Goal: Check status

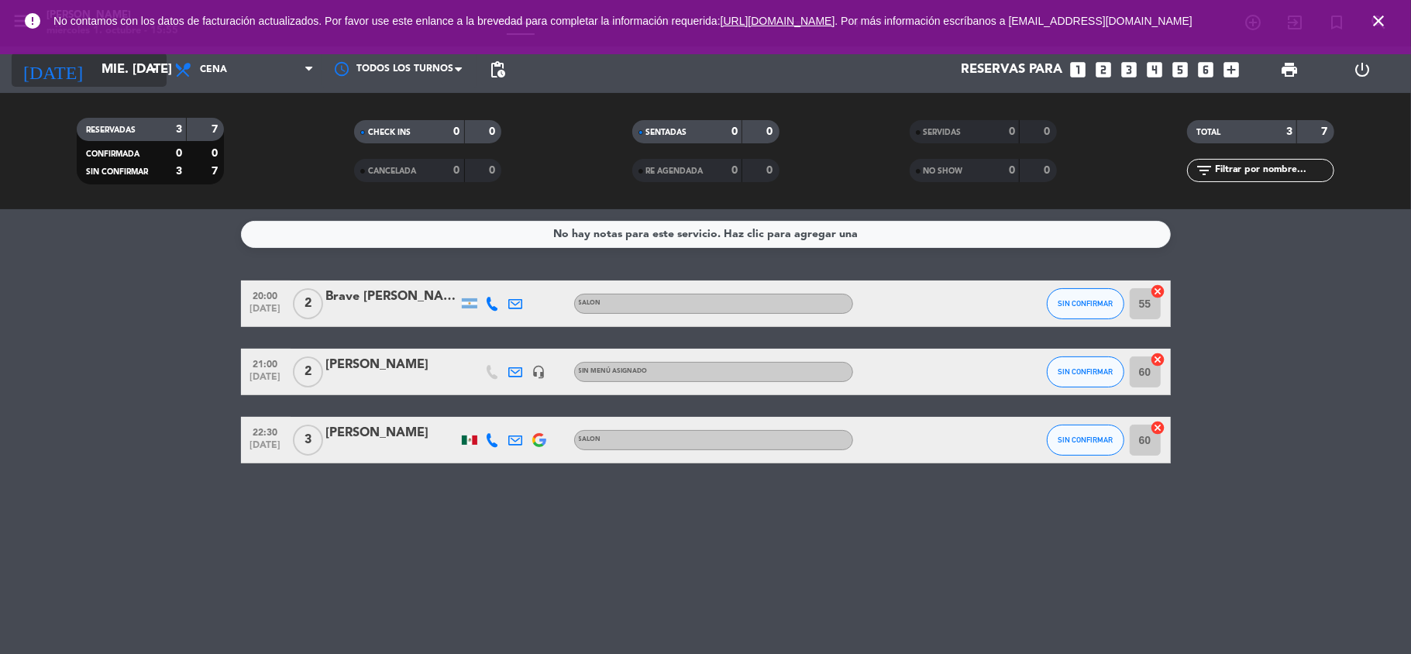
click at [119, 70] on input "mié. [DATE]" at bounding box center [177, 70] width 167 height 30
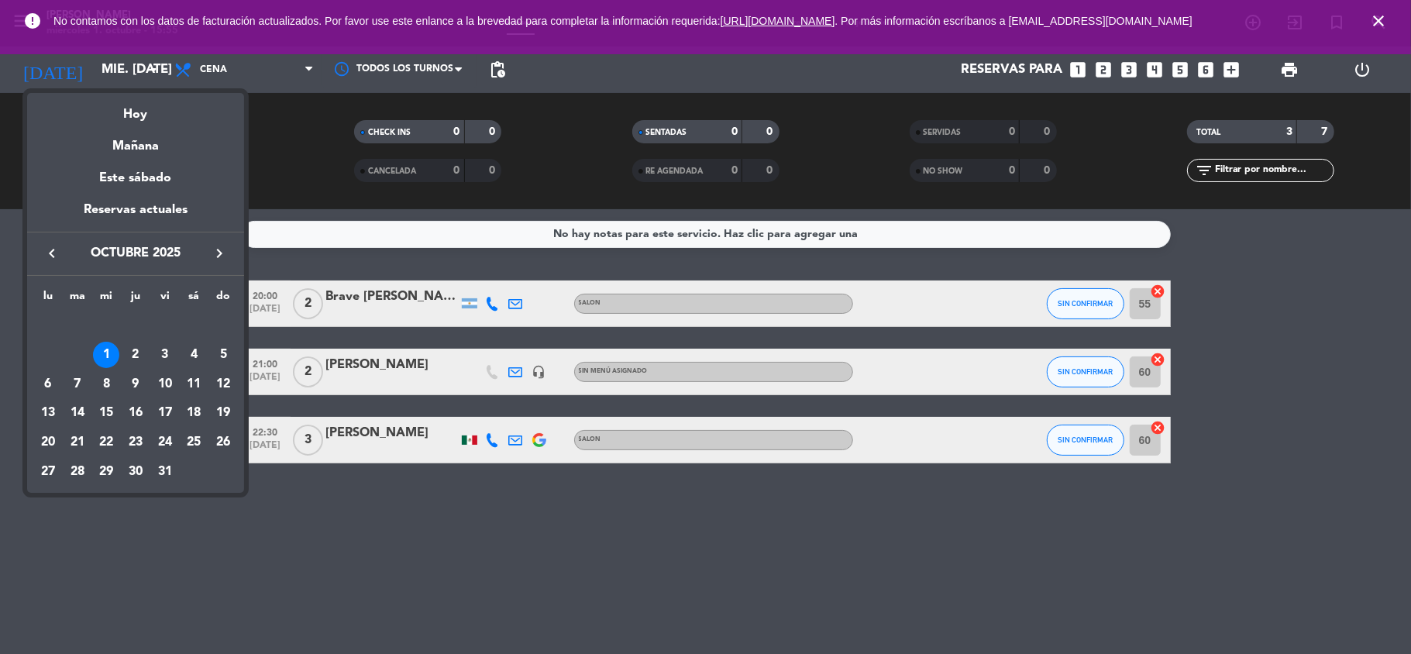
click at [103, 361] on div "1" at bounding box center [106, 355] width 26 height 26
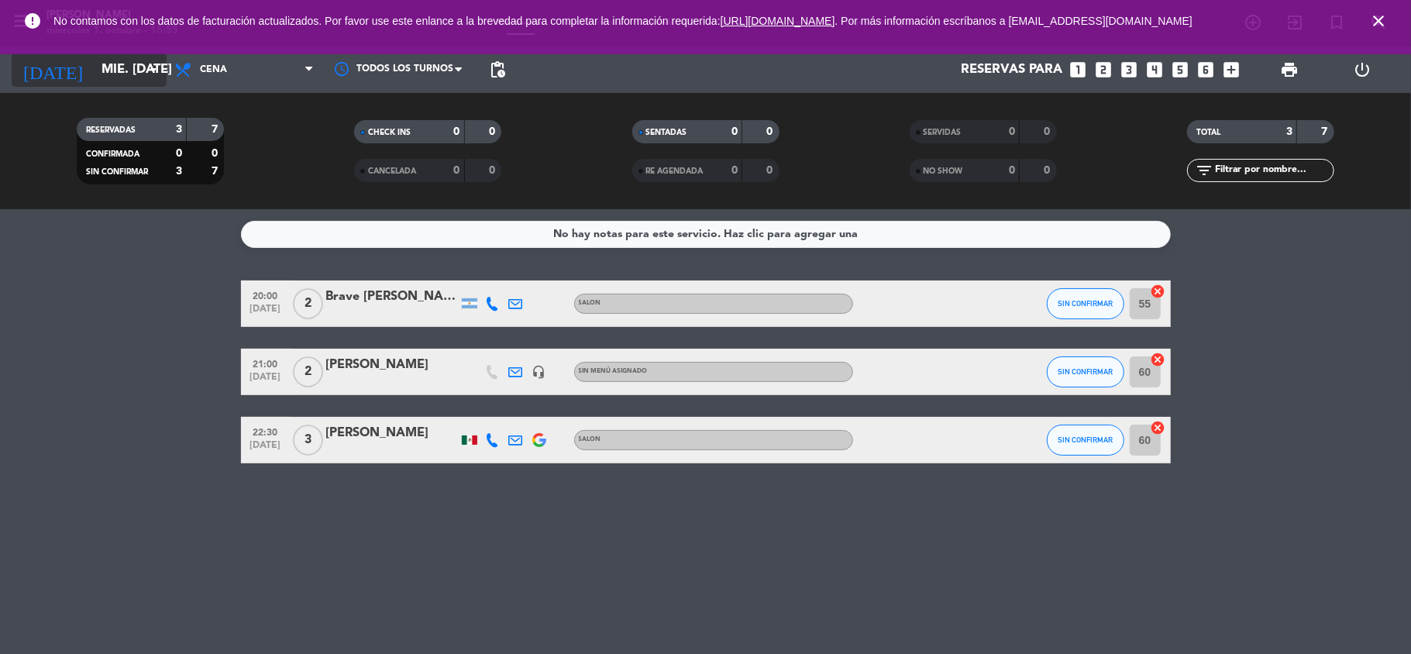
click at [94, 70] on input "mié. [DATE]" at bounding box center [177, 70] width 167 height 30
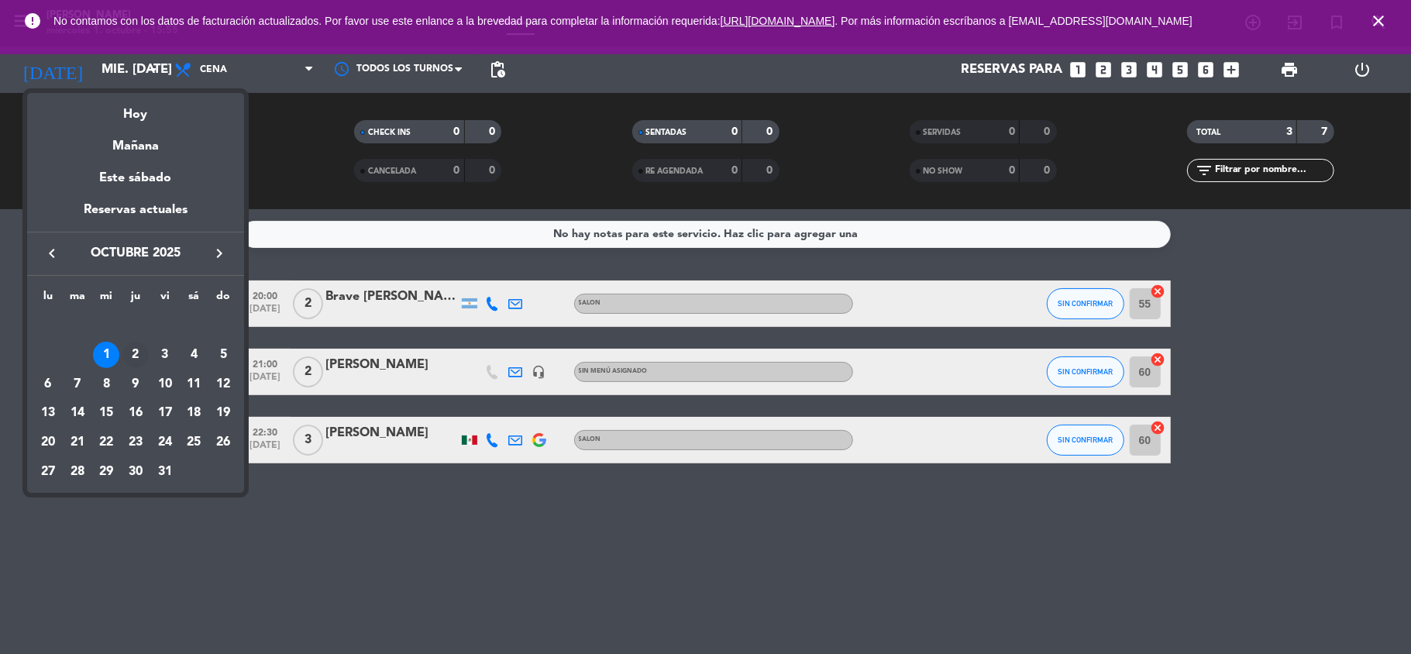
click at [134, 352] on div "2" at bounding box center [135, 355] width 26 height 26
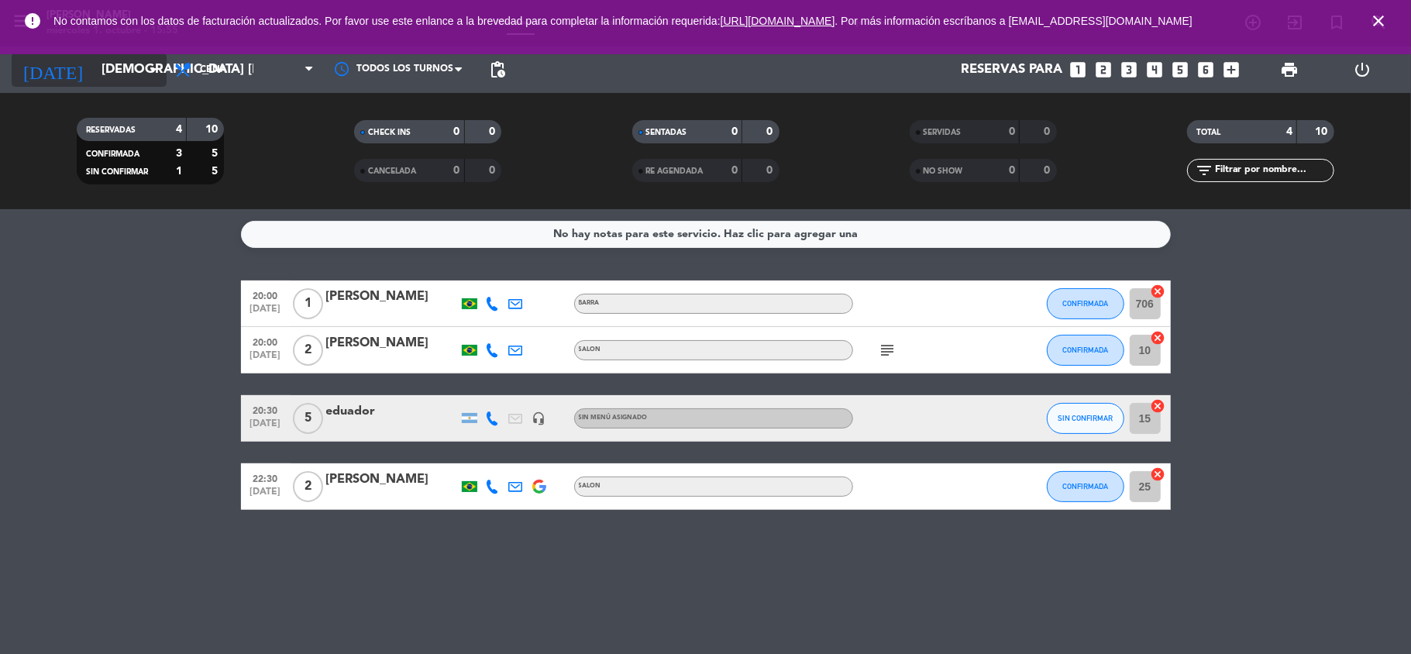
click at [132, 79] on input "[DEMOGRAPHIC_DATA] [DATE]" at bounding box center [177, 70] width 167 height 30
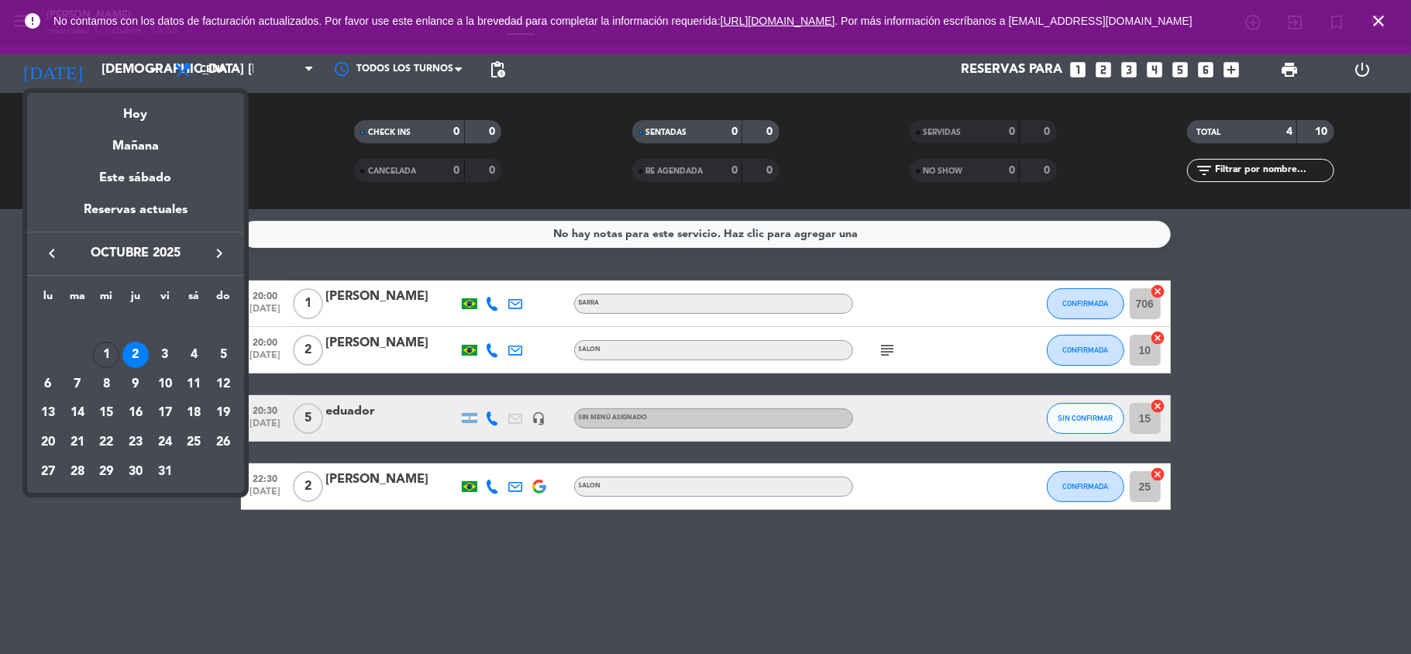
click at [159, 348] on div "3" at bounding box center [165, 355] width 26 height 26
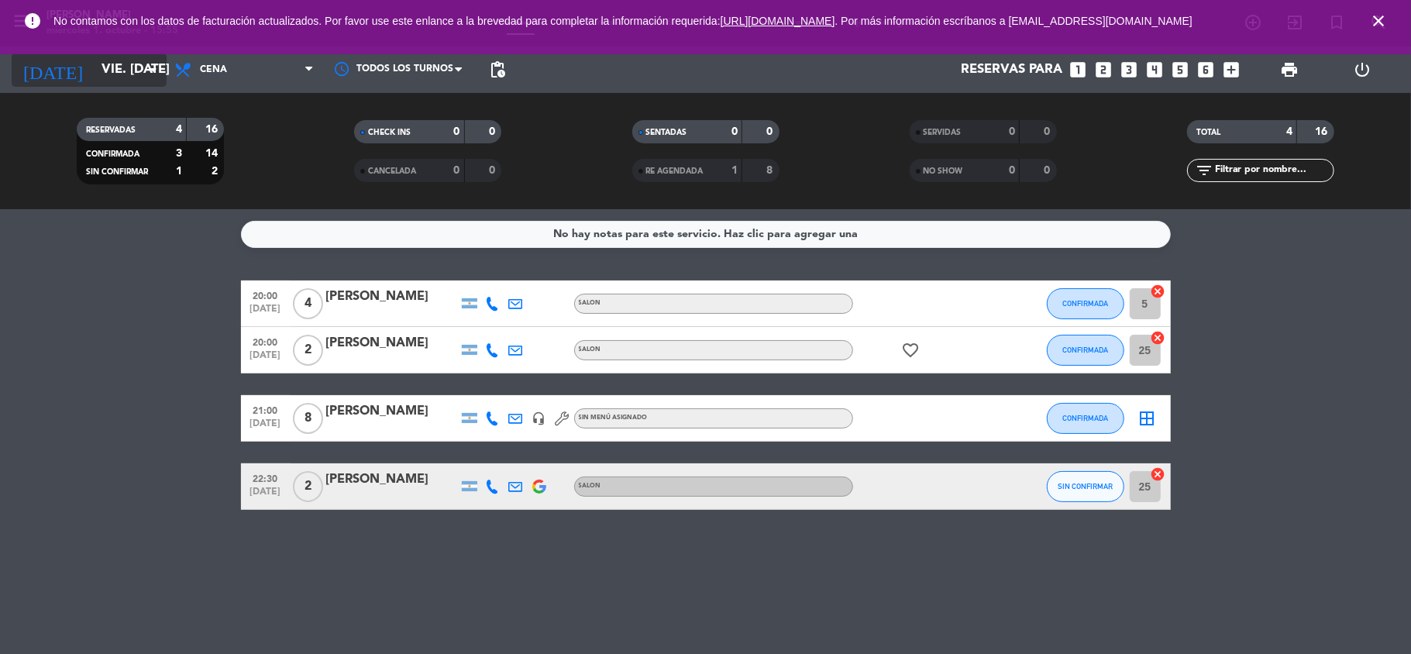
click at [119, 78] on input "vie. [DATE]" at bounding box center [177, 70] width 167 height 30
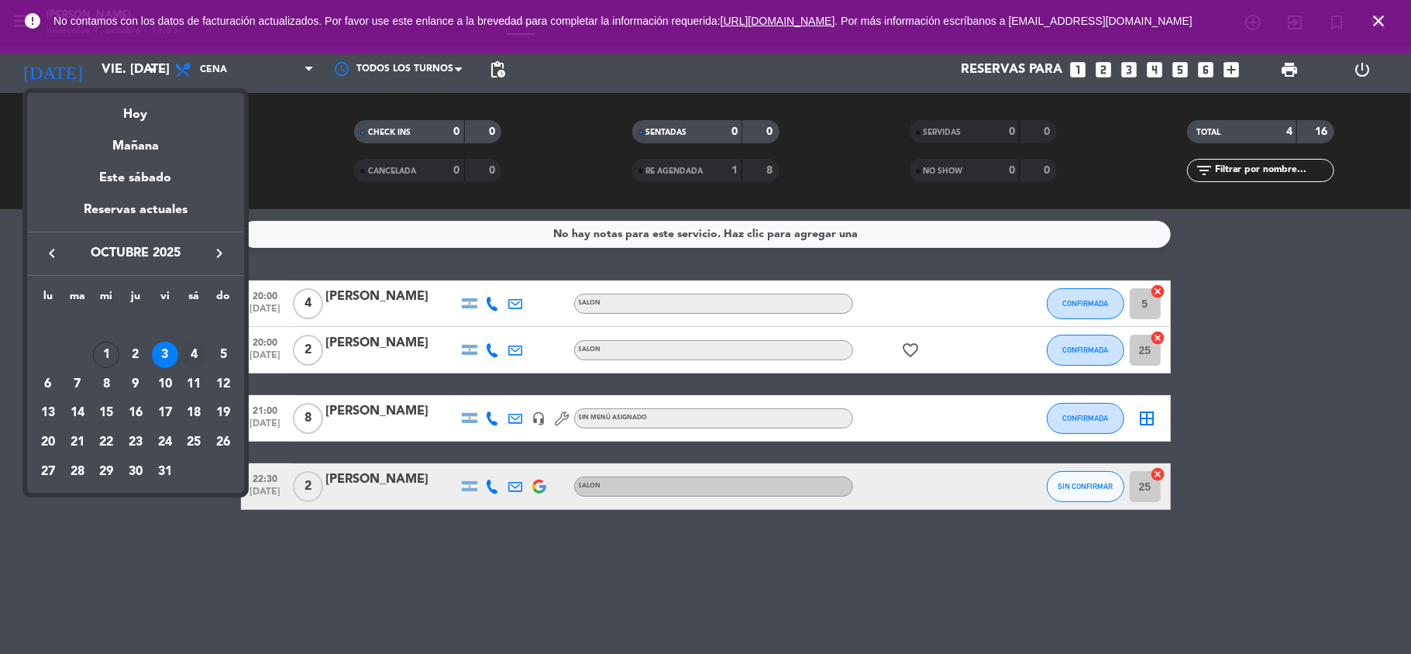
click at [194, 356] on div "4" at bounding box center [194, 355] width 26 height 26
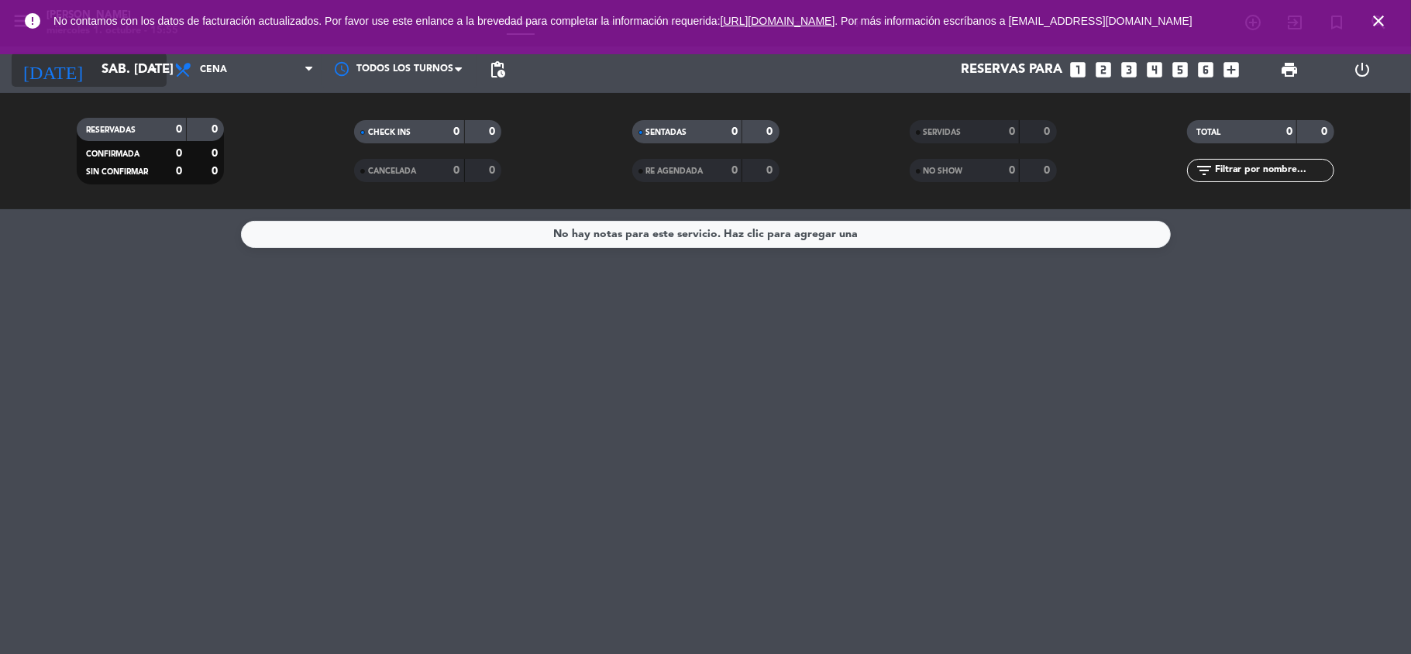
click at [143, 68] on input "sáb. [DATE]" at bounding box center [177, 70] width 167 height 30
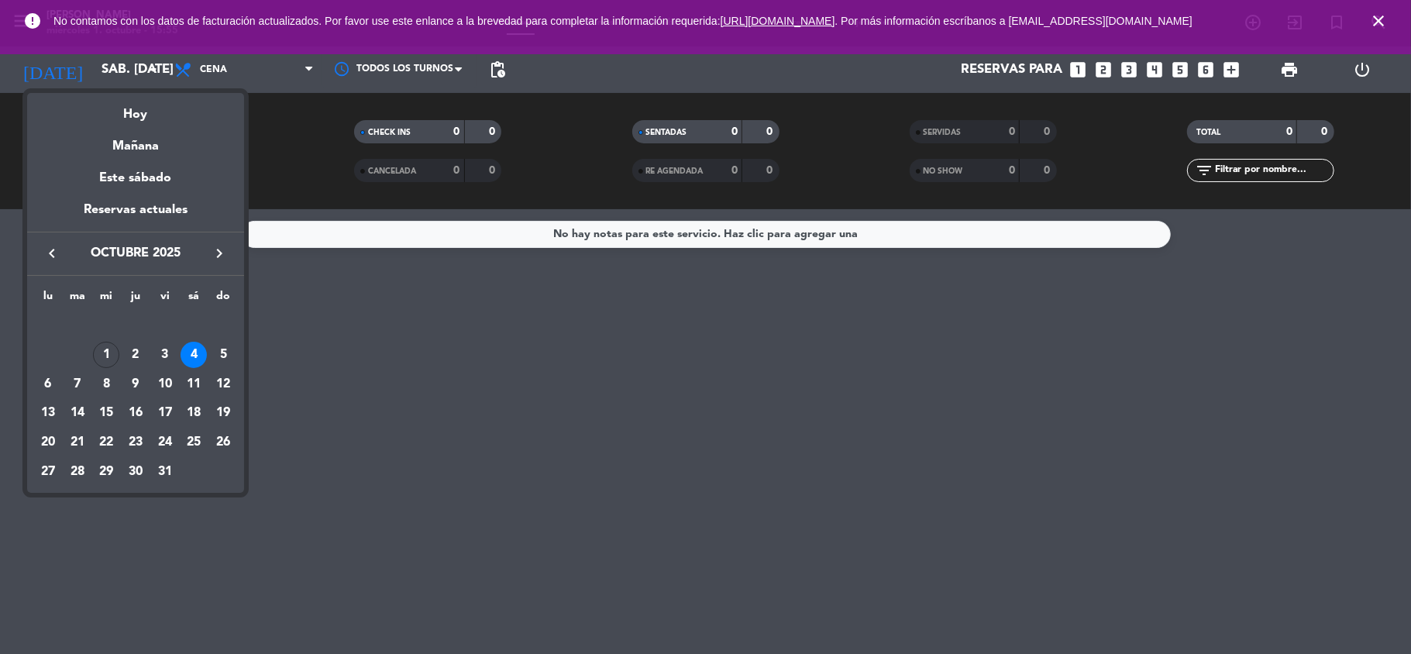
drag, startPoint x: 101, startPoint y: 351, endPoint x: 108, endPoint y: 347, distance: 8.7
click at [104, 351] on div "1" at bounding box center [106, 355] width 26 height 26
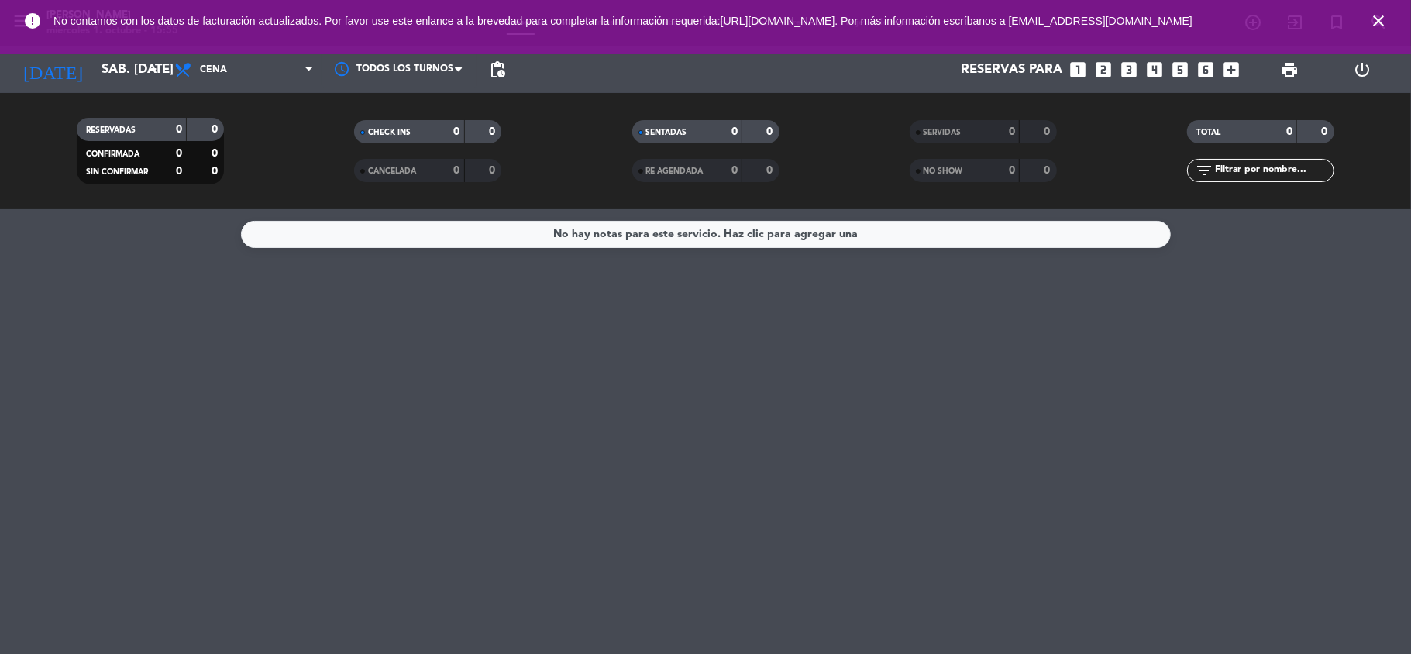
type input "mié. [DATE]"
